Goal: Task Accomplishment & Management: Manage account settings

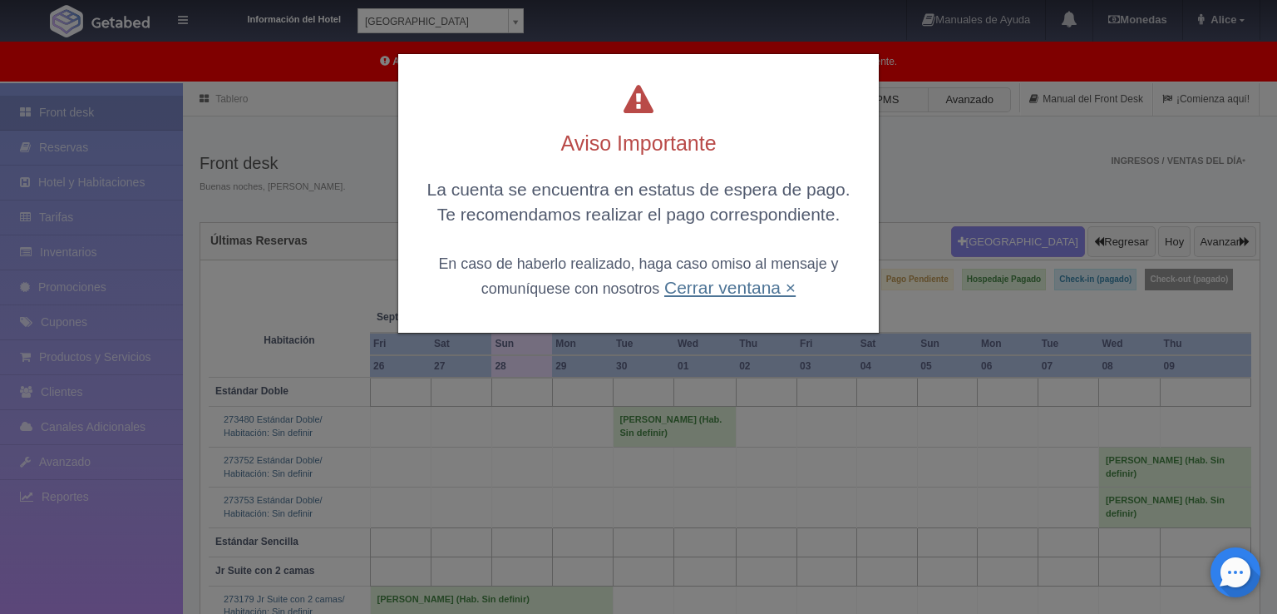
click at [762, 290] on link "Cerrar ventana ×" at bounding box center [729, 287] width 131 height 19
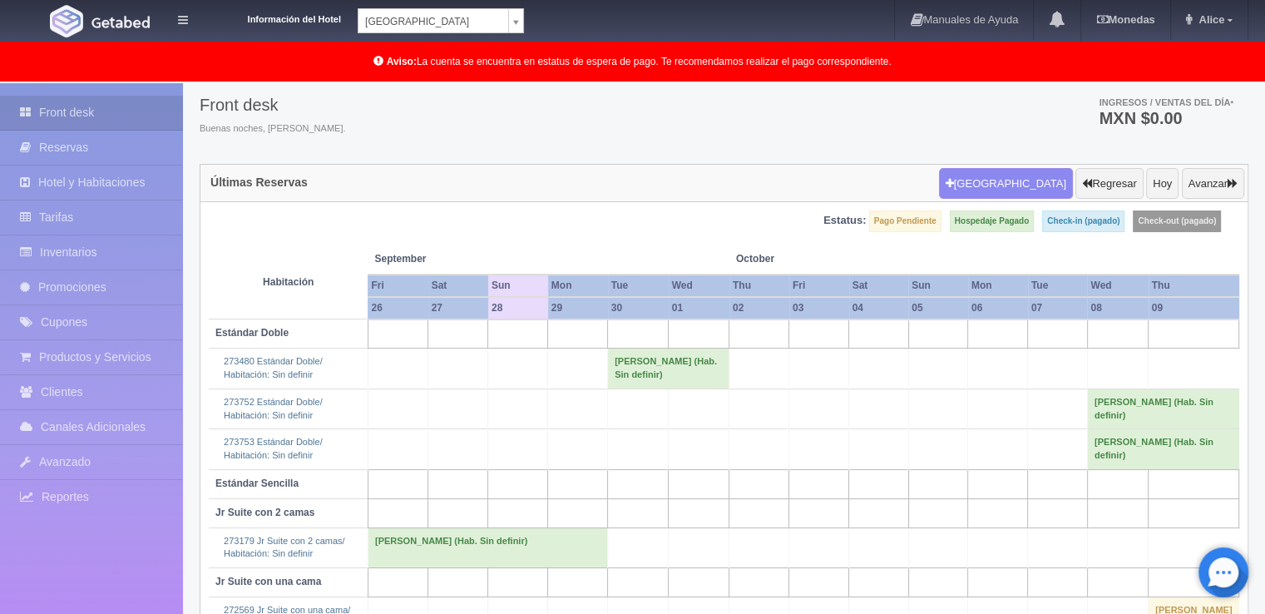
scroll to position [237, 0]
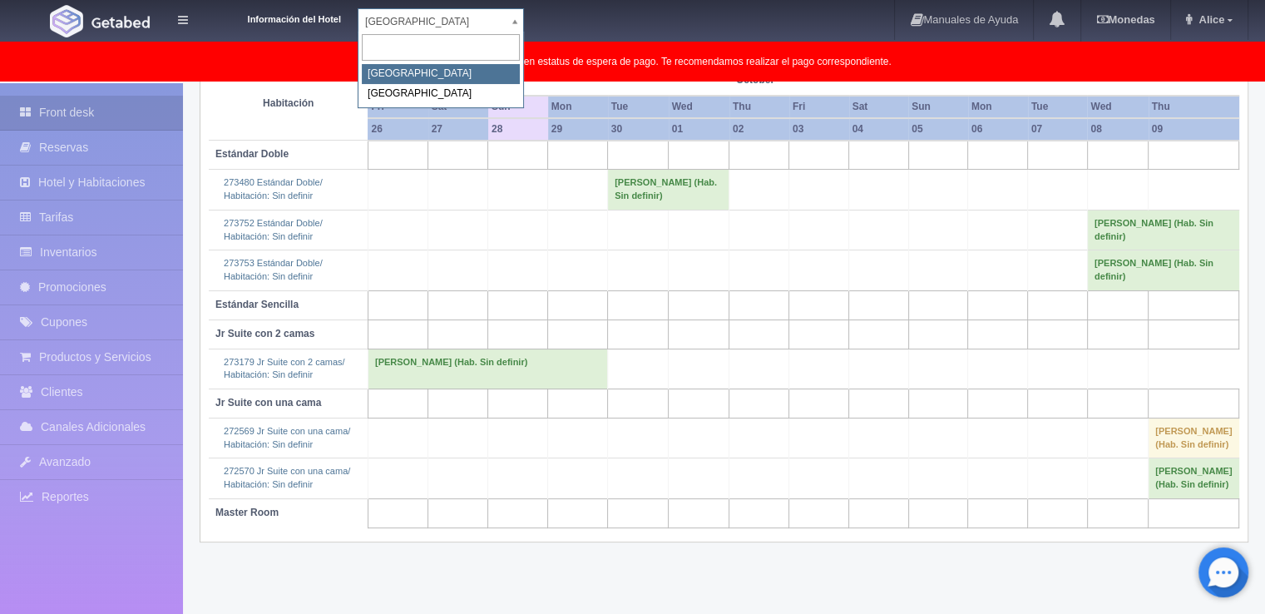
click at [512, 15] on body "Información del Hotel Hotel Plaza Campeche Hotel Plaza Campeche Hotel Plaza Col…" at bounding box center [632, 229] width 1265 height 767
select select "375"
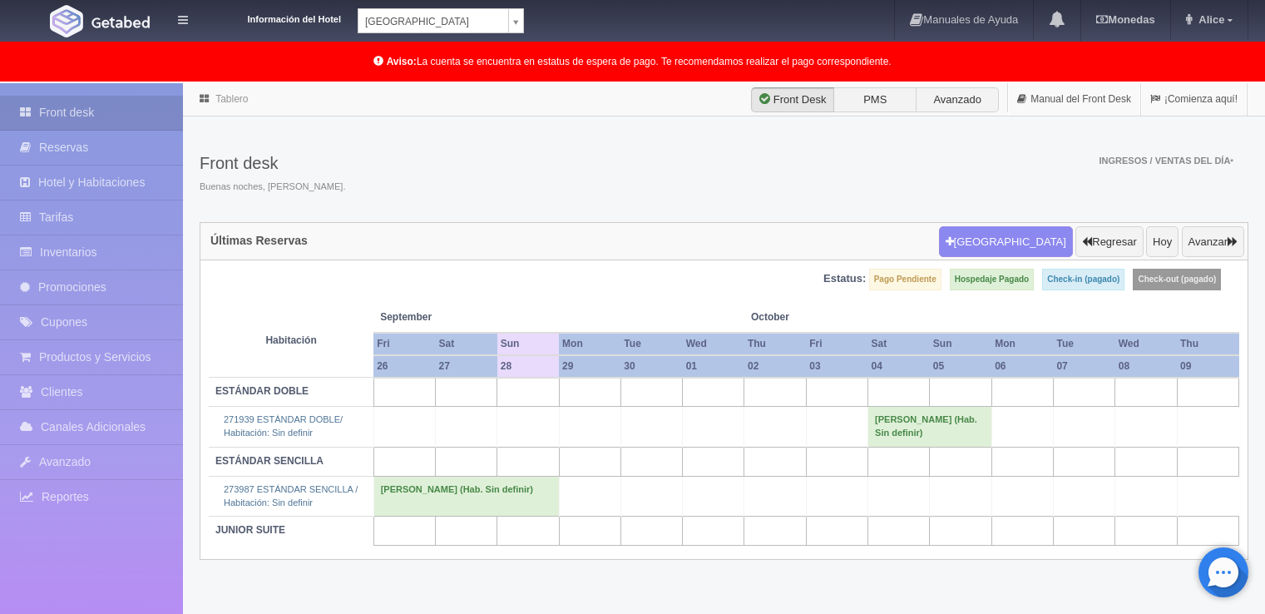
scroll to position [85, 0]
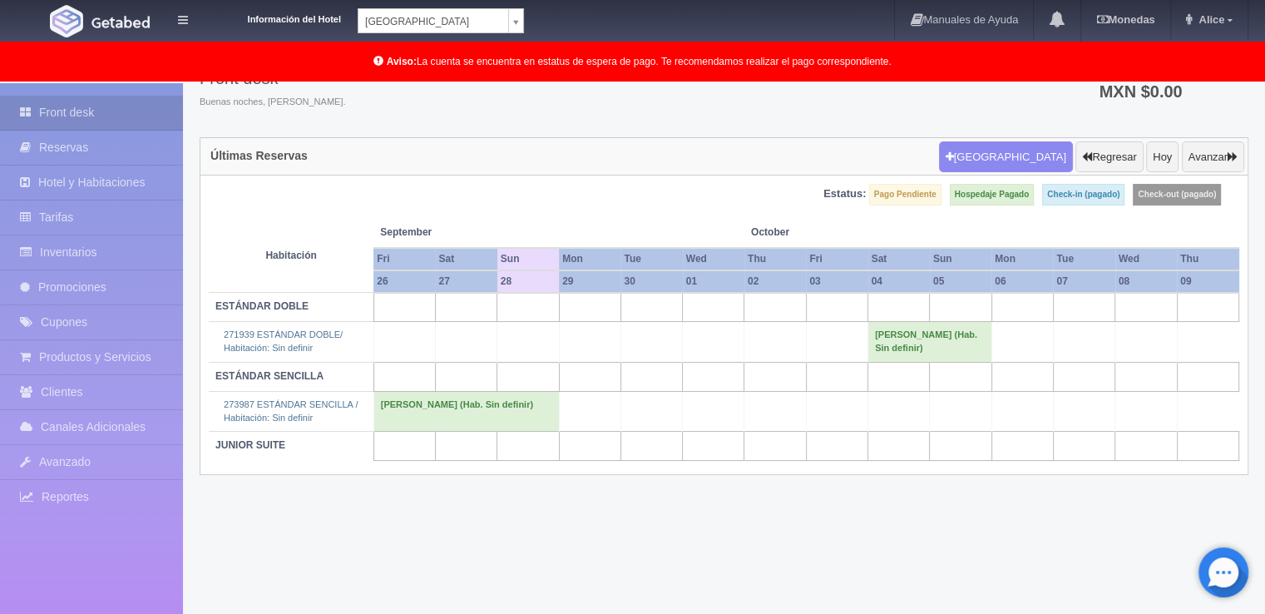
click at [515, 18] on body "Información del Hotel [GEOGRAPHIC_DATA] Campeche [GEOGRAPHIC_DATA] Colonial Man…" at bounding box center [632, 305] width 1265 height 615
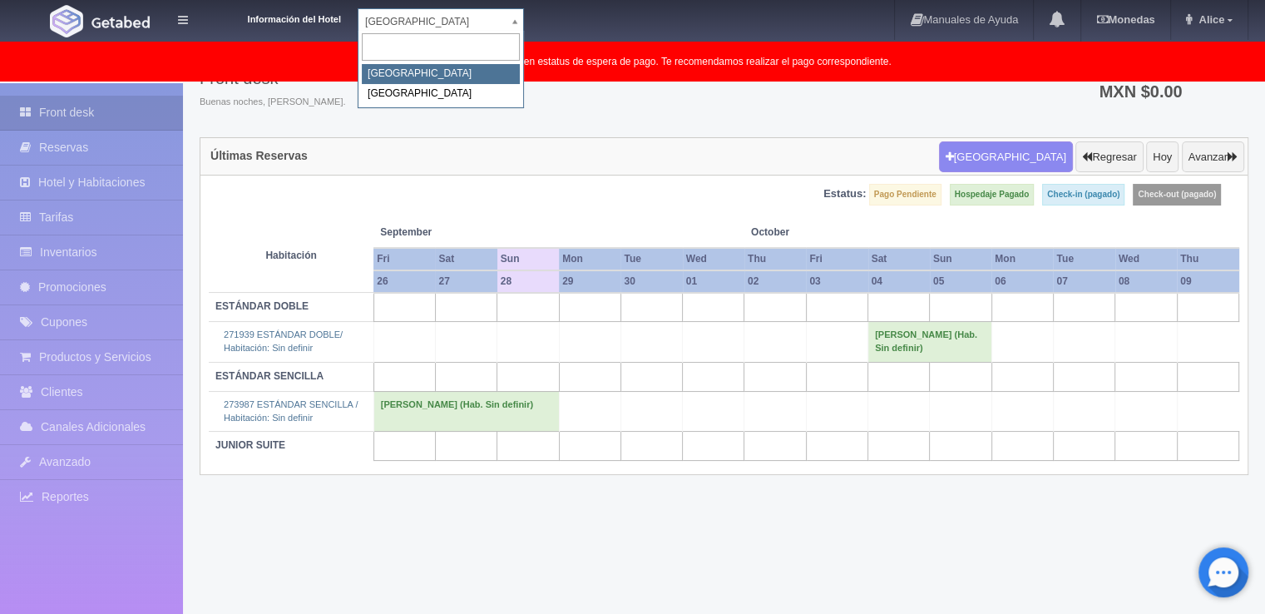
select select "342"
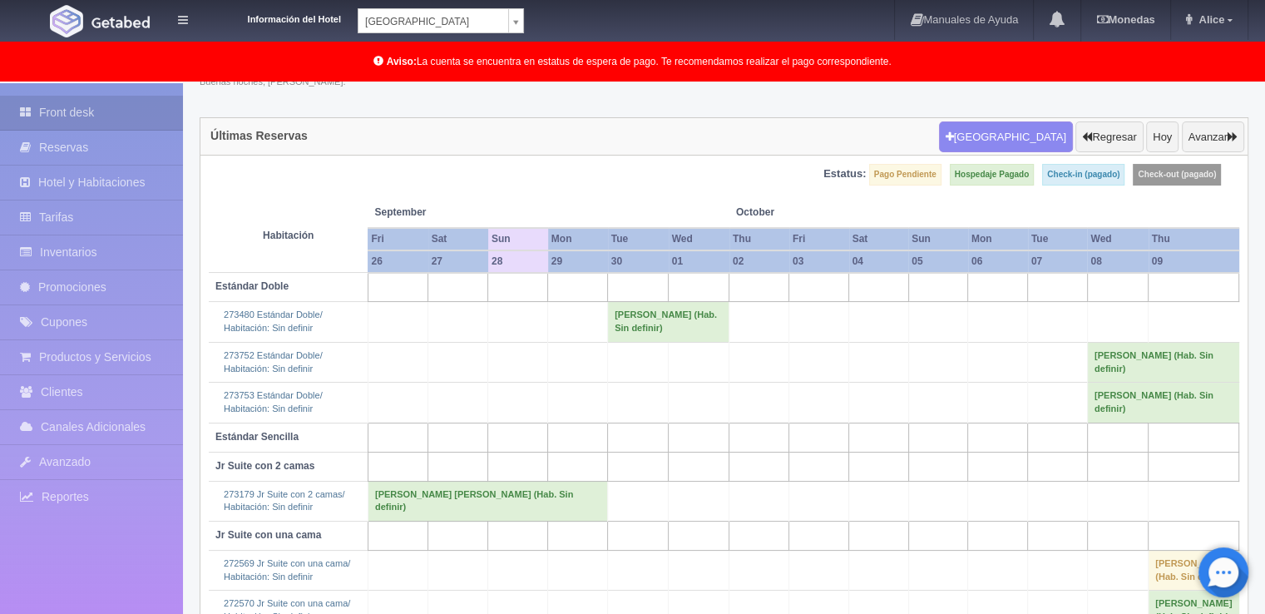
scroll to position [168, 0]
